Goal: Task Accomplishment & Management: Use online tool/utility

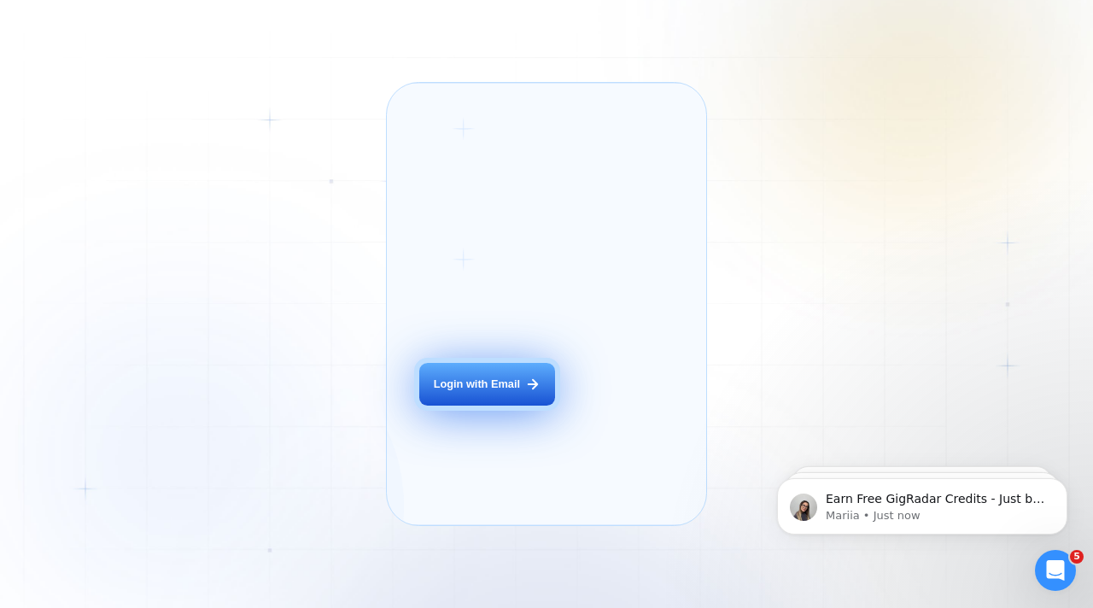
click at [509, 392] on div "Login with Email" at bounding box center [477, 384] width 86 height 15
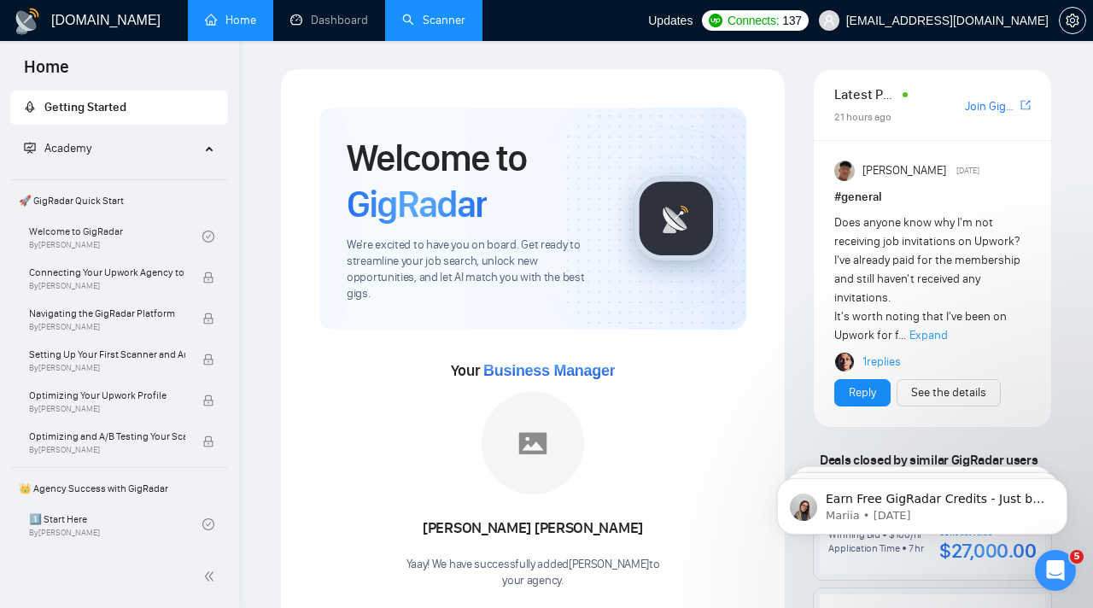
click at [402, 15] on link "Scanner" at bounding box center [433, 20] width 63 height 15
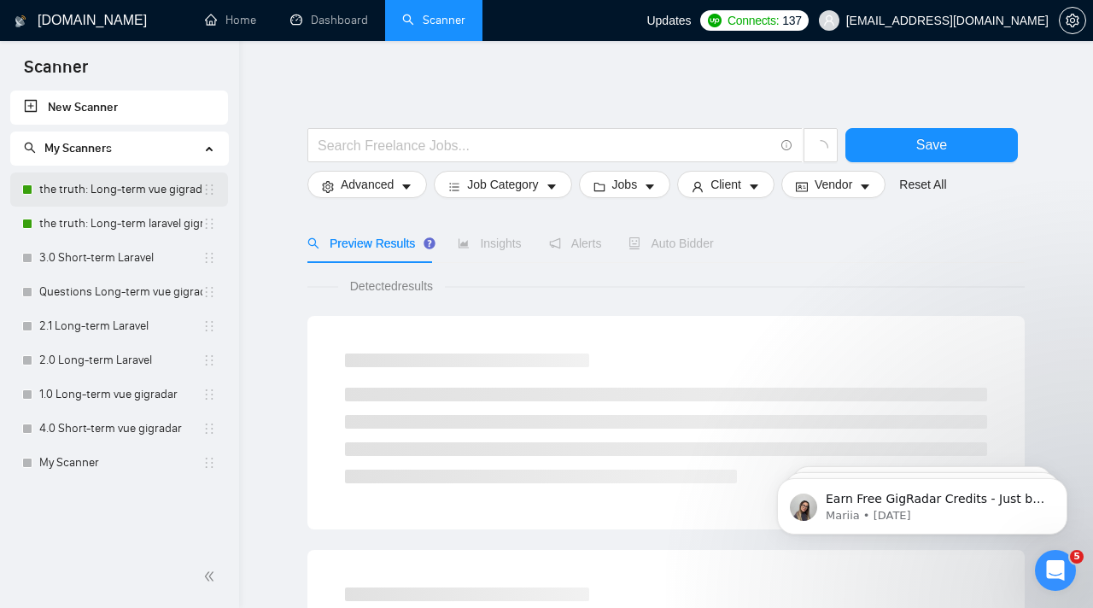
click at [108, 176] on link "the truth: Long-term vue gigradar" at bounding box center [120, 189] width 163 height 34
